Goal: Transaction & Acquisition: Purchase product/service

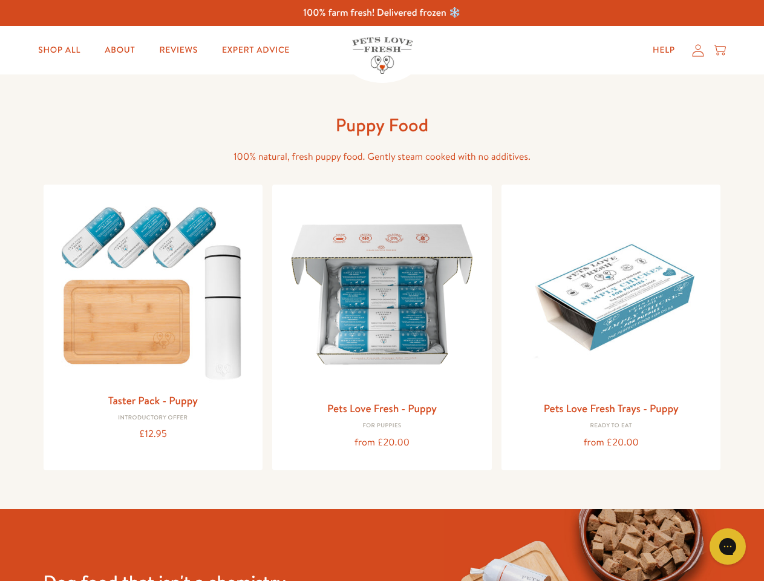
click at [728, 547] on icon "Gorgias live chat" at bounding box center [727, 545] width 11 height 11
